Goal: Obtain resource: Download file/media

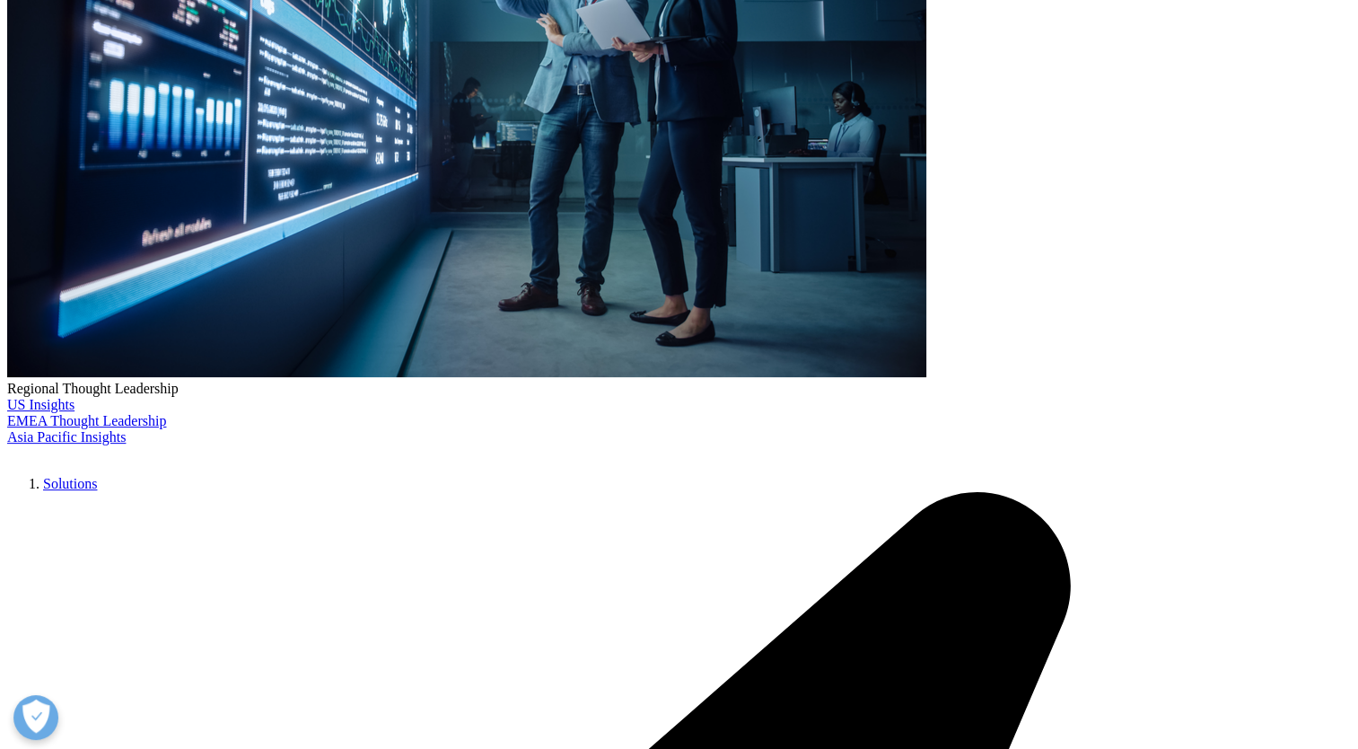
scroll to position [317, 1059]
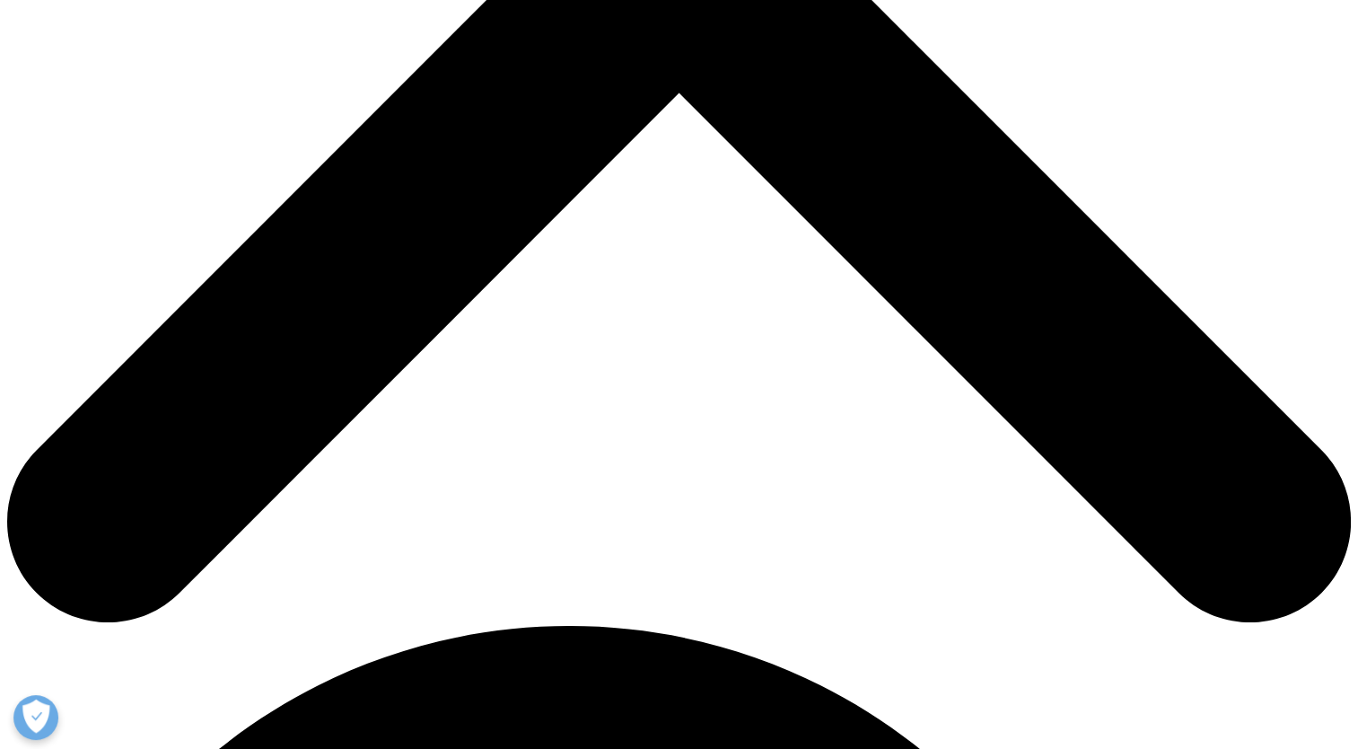
scroll to position [718, 0]
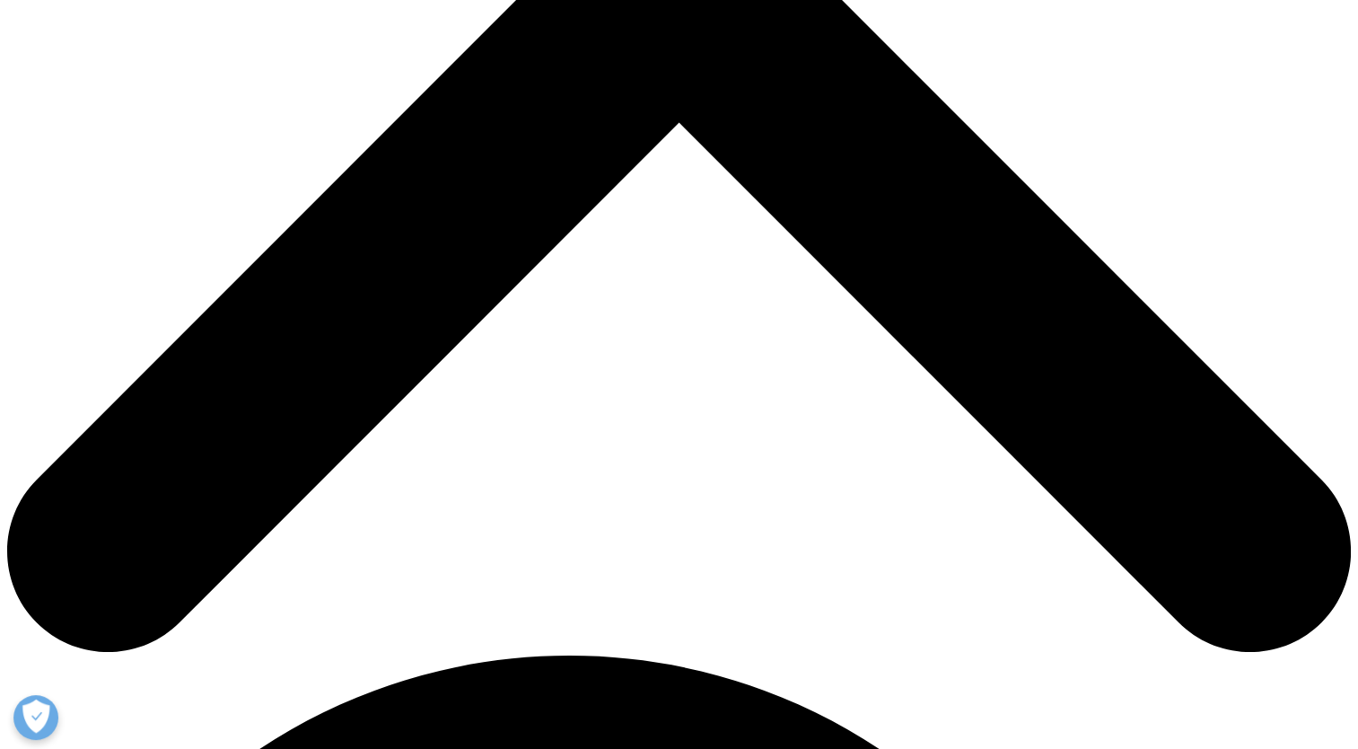
type input "Alejandro"
type input "Vicente"
type input "alejandro@cultzyme.com"
select select "Spain"
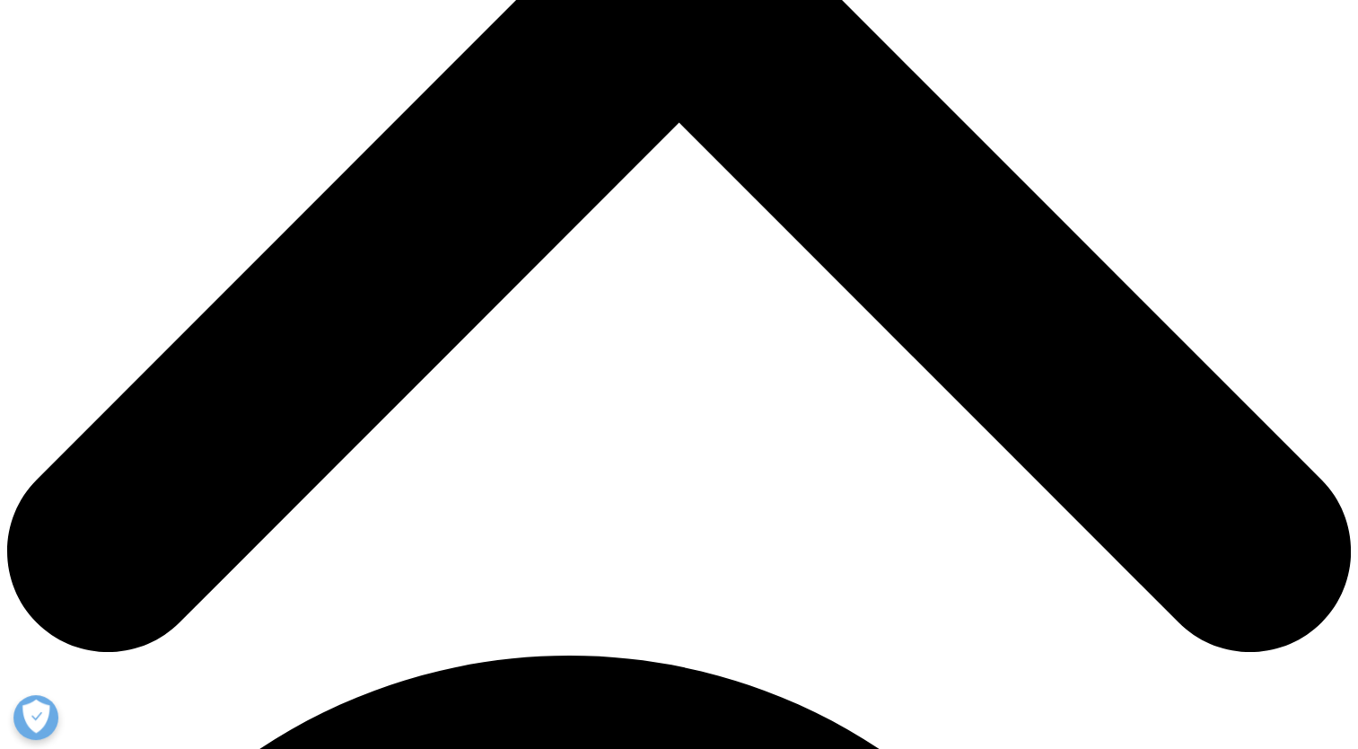
type input "Bioprocess Engineer"
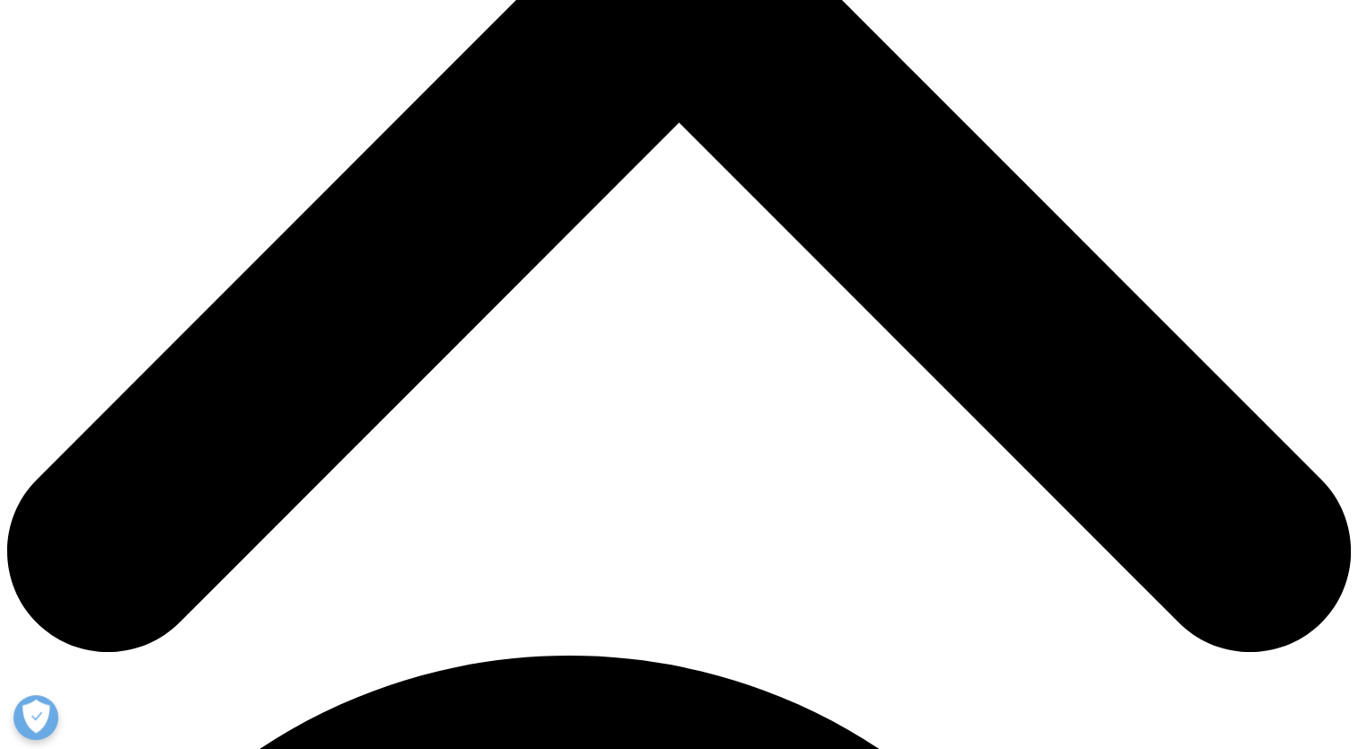
type input "CULTZYME"
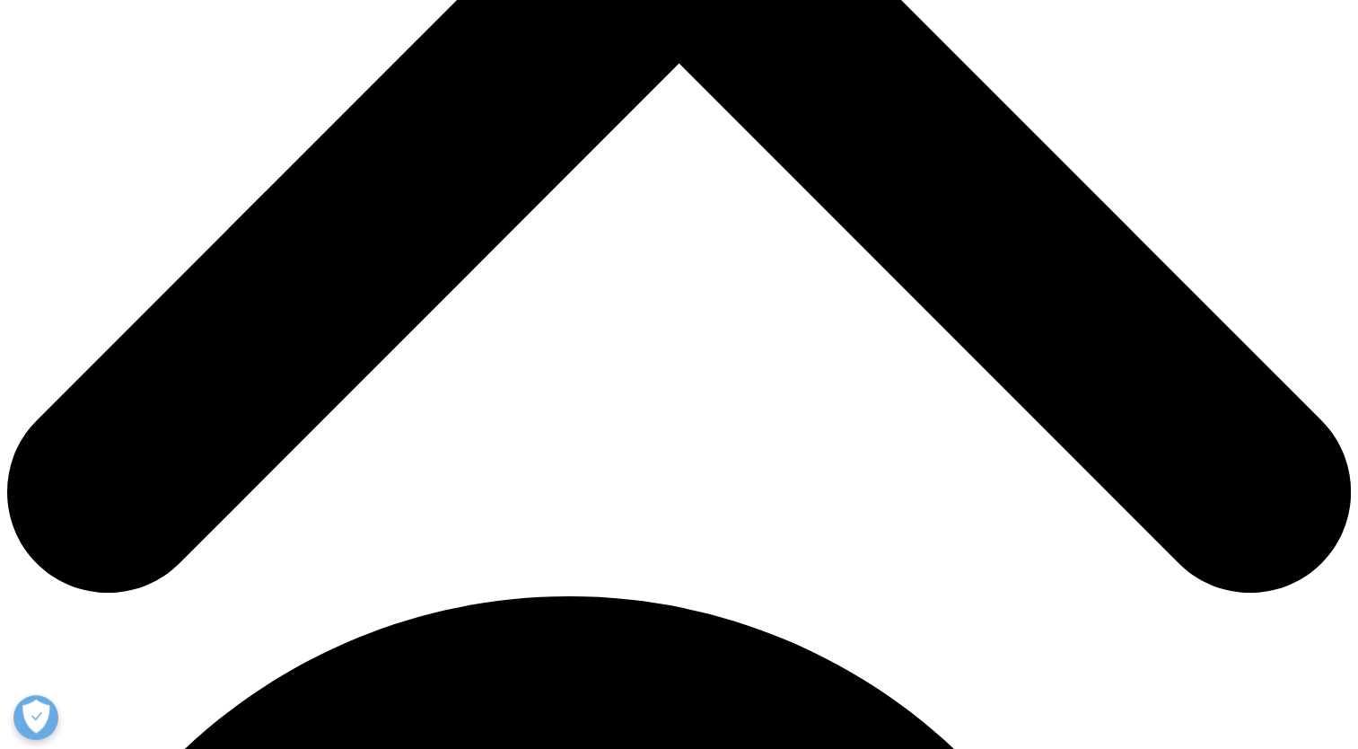
scroll to position [808, 0]
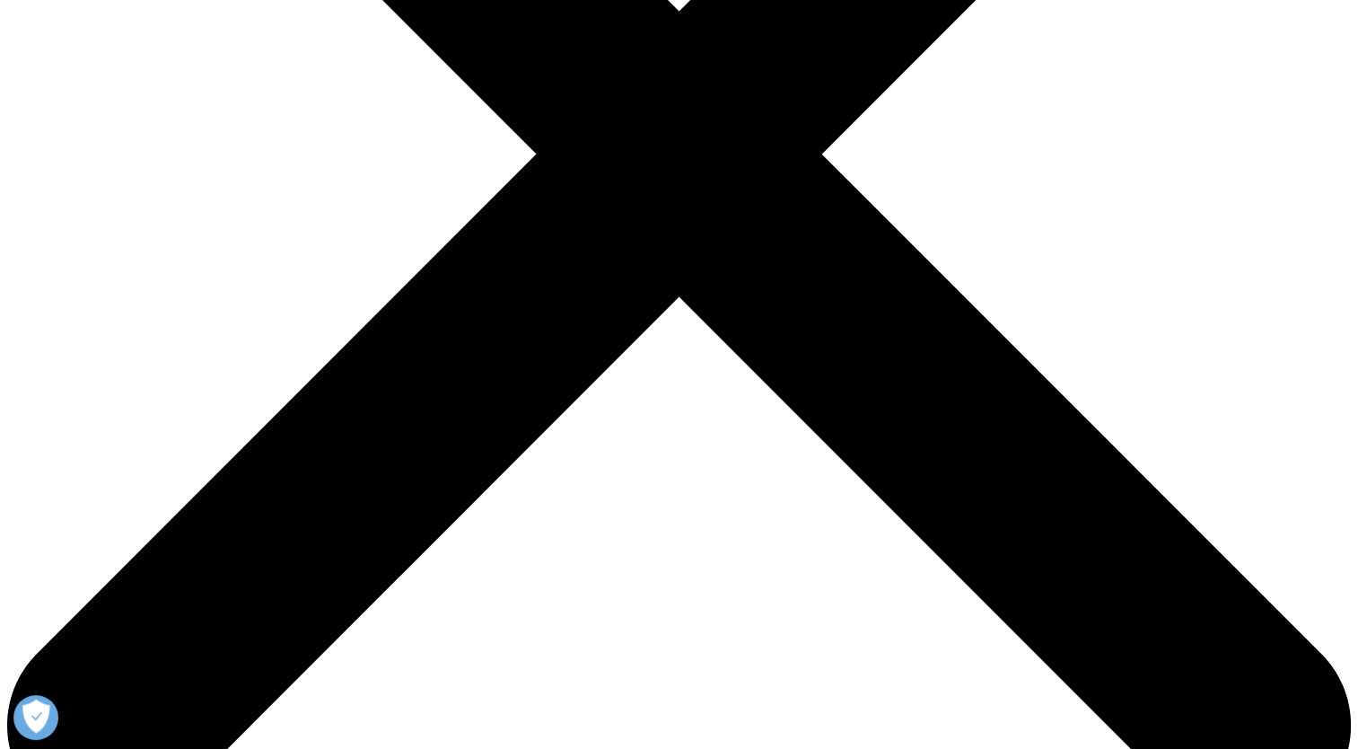
scroll to position [513, 0]
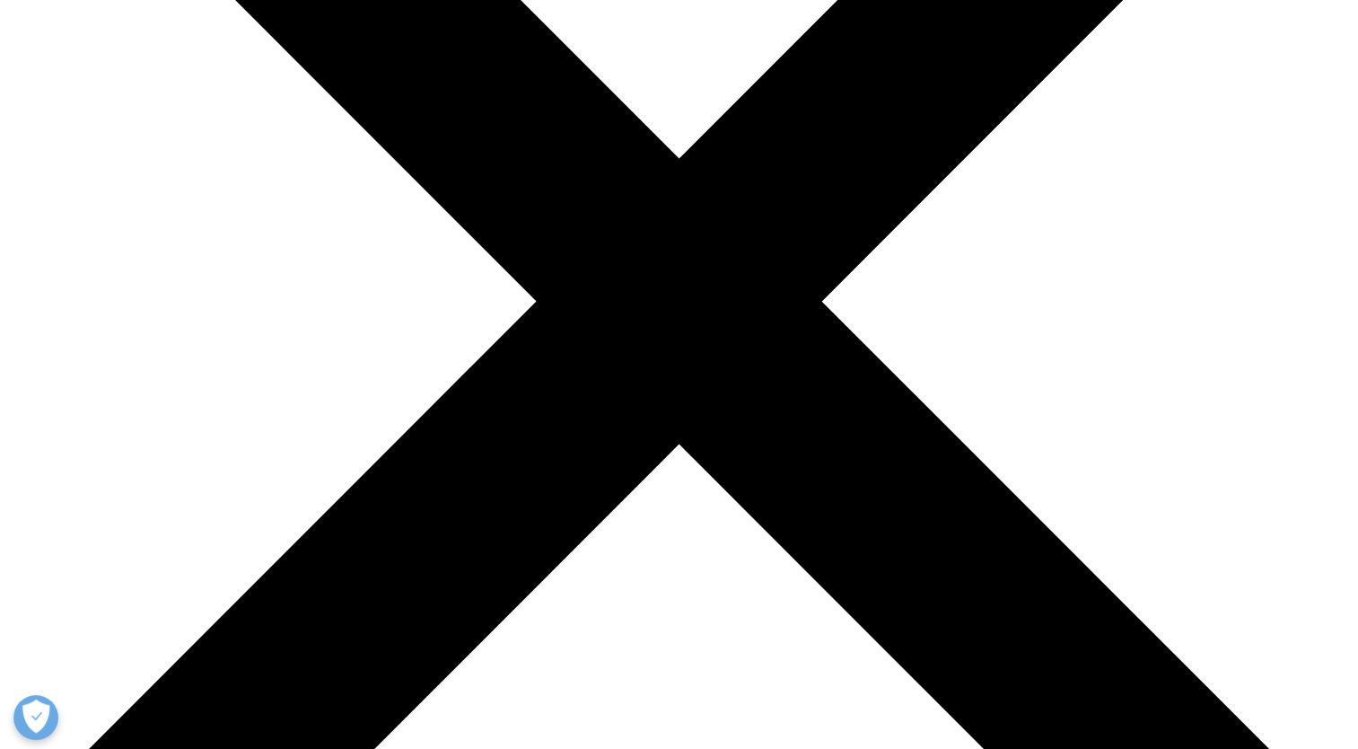
scroll to position [449, 0]
